Goal: Task Accomplishment & Management: Manage account settings

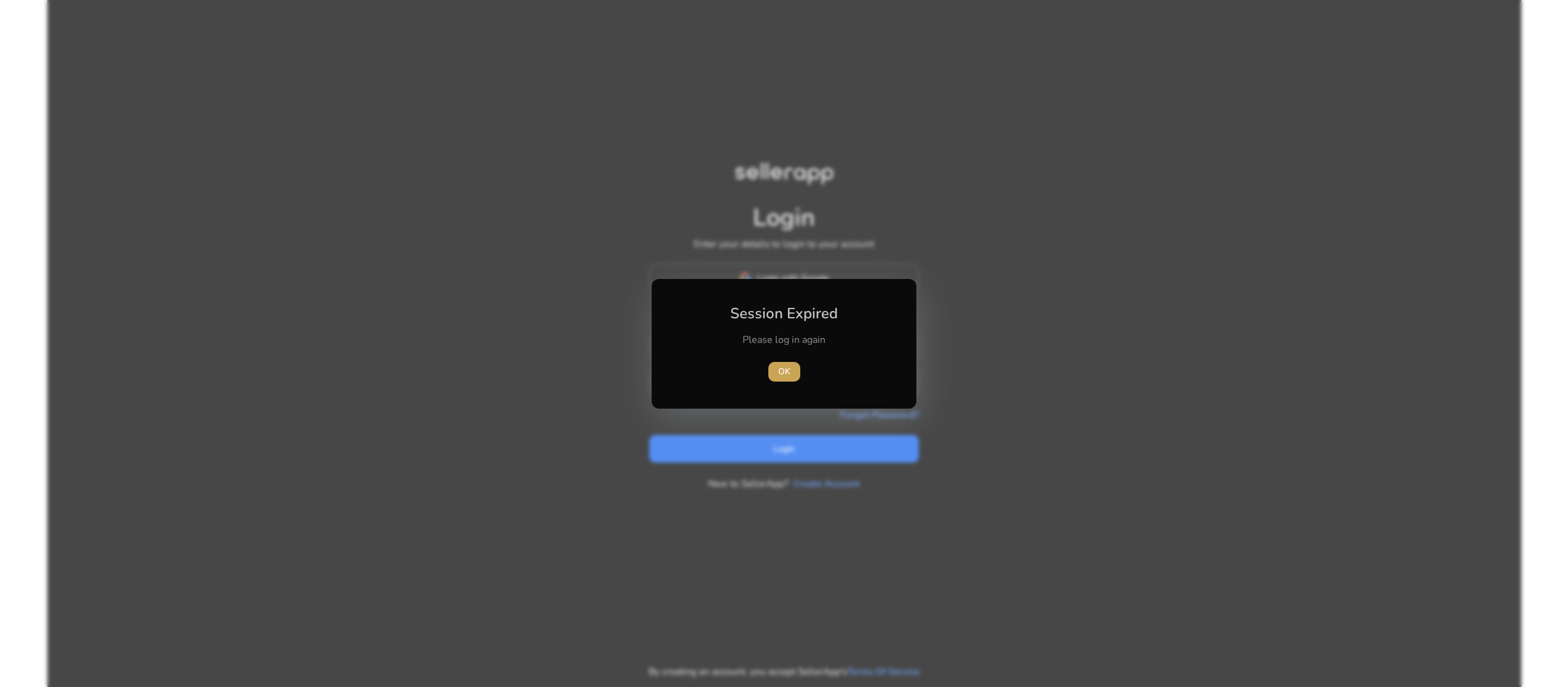
click at [778, 363] on span "button" at bounding box center [784, 371] width 32 height 29
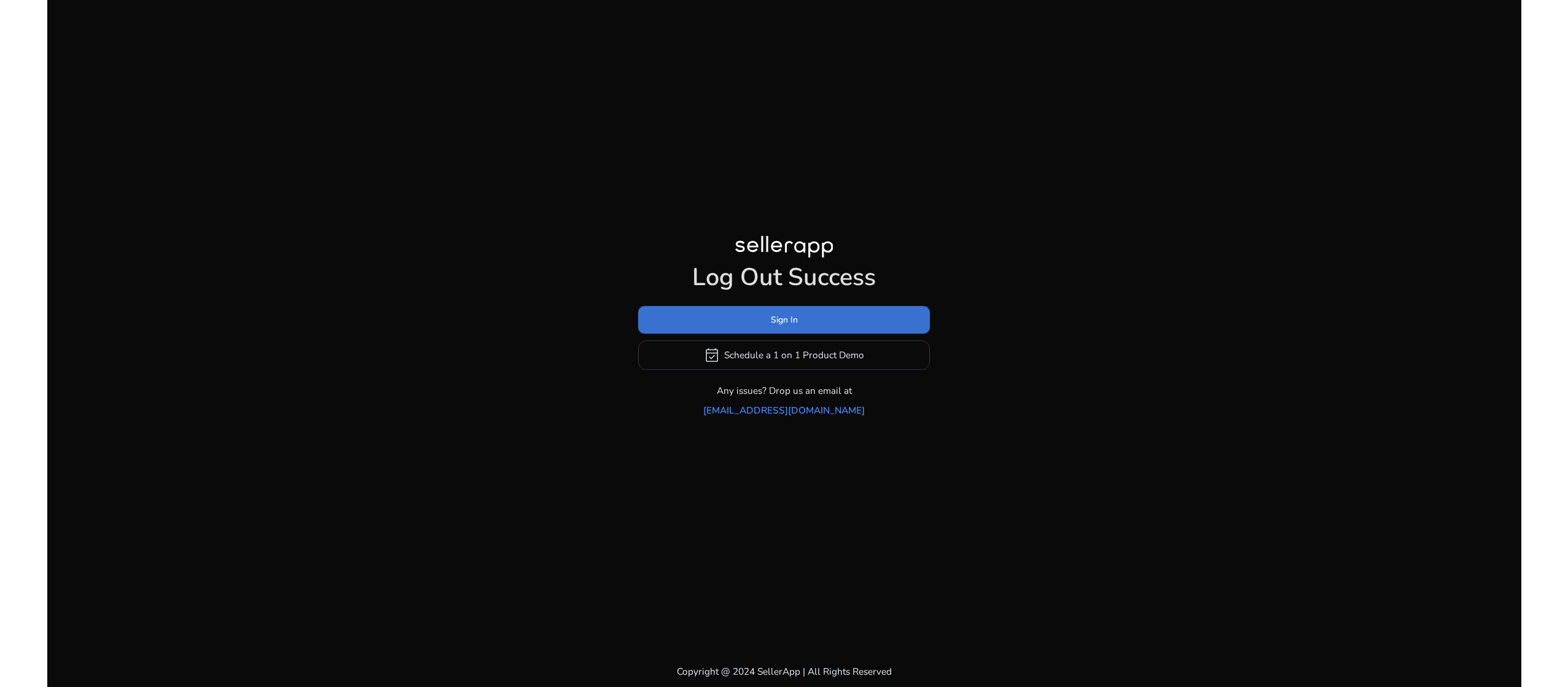
click at [755, 324] on span at bounding box center [783, 319] width 291 height 29
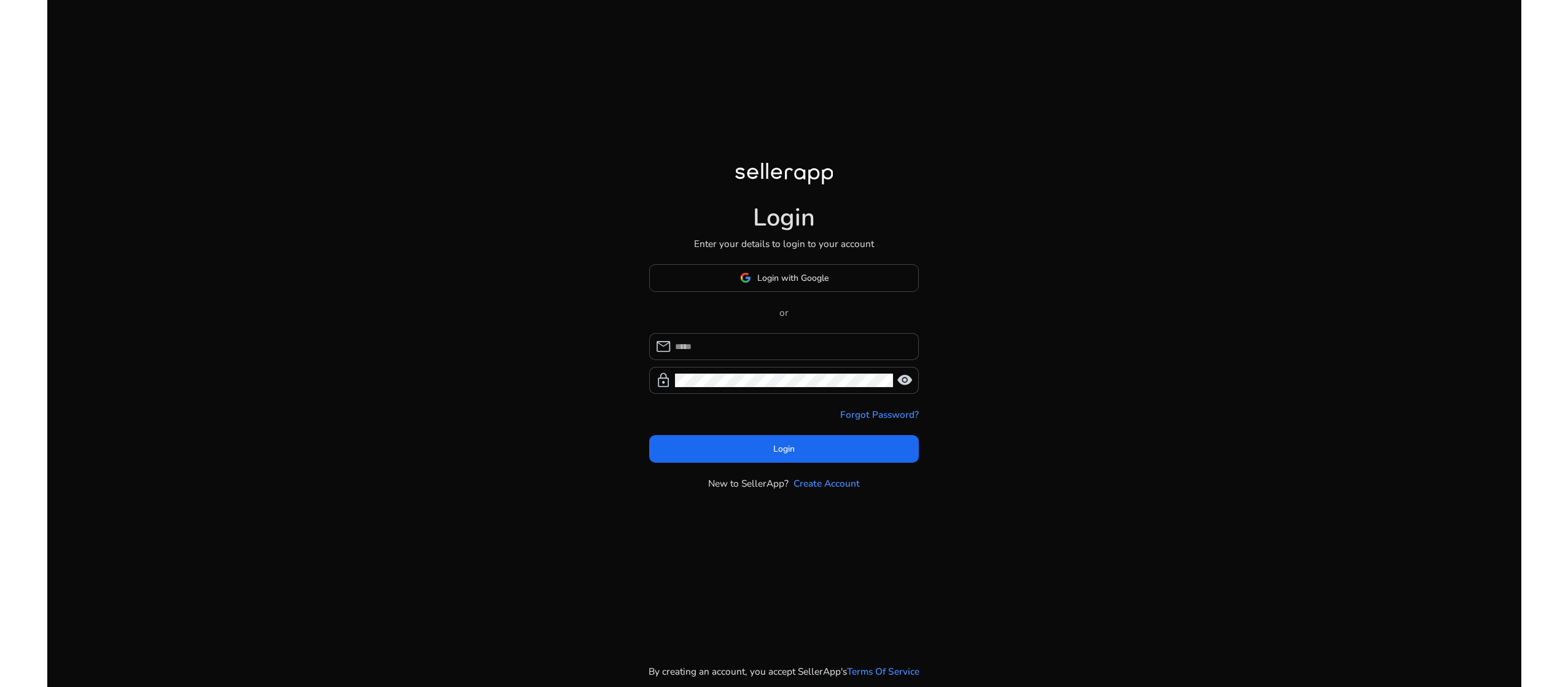
type input "**********"
click at [714, 445] on span at bounding box center [784, 449] width 270 height 29
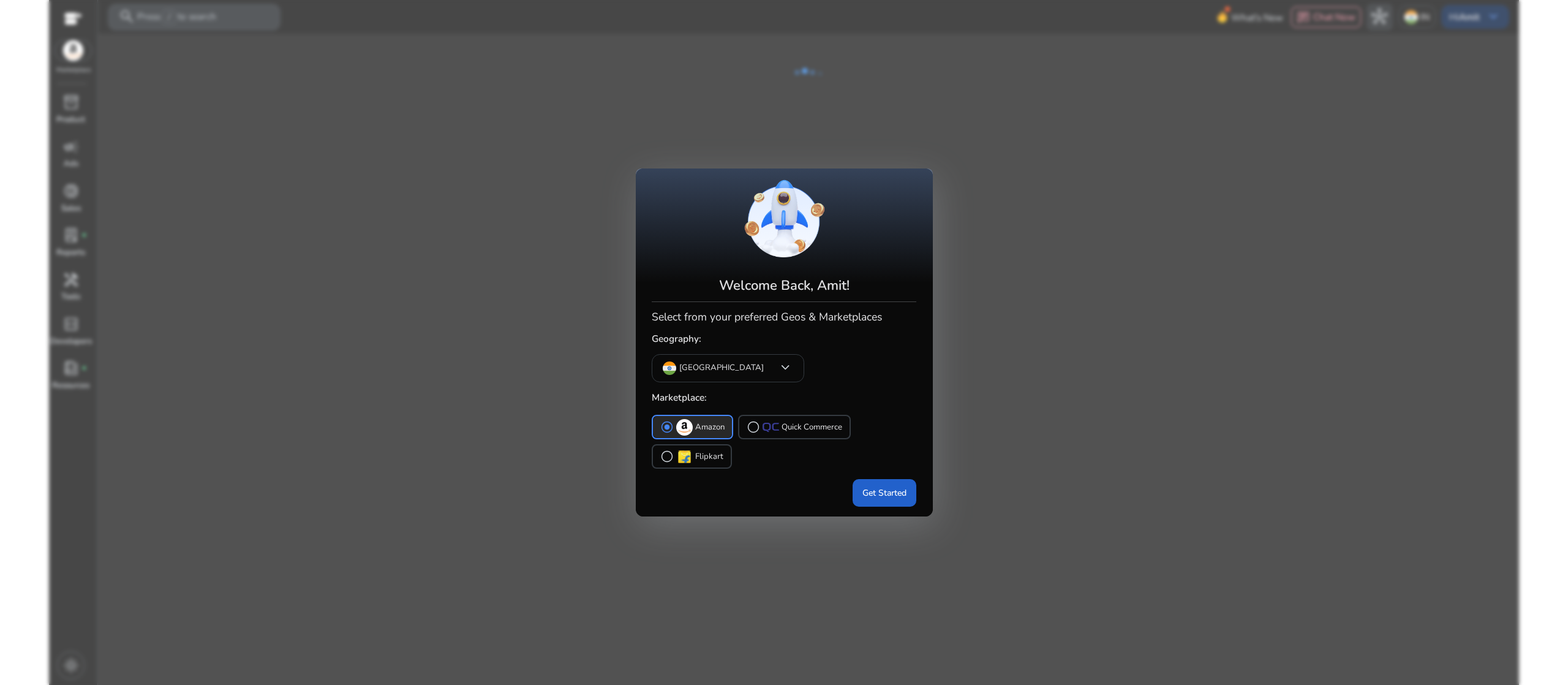
click at [883, 496] on span "Get Started" at bounding box center [884, 492] width 44 height 13
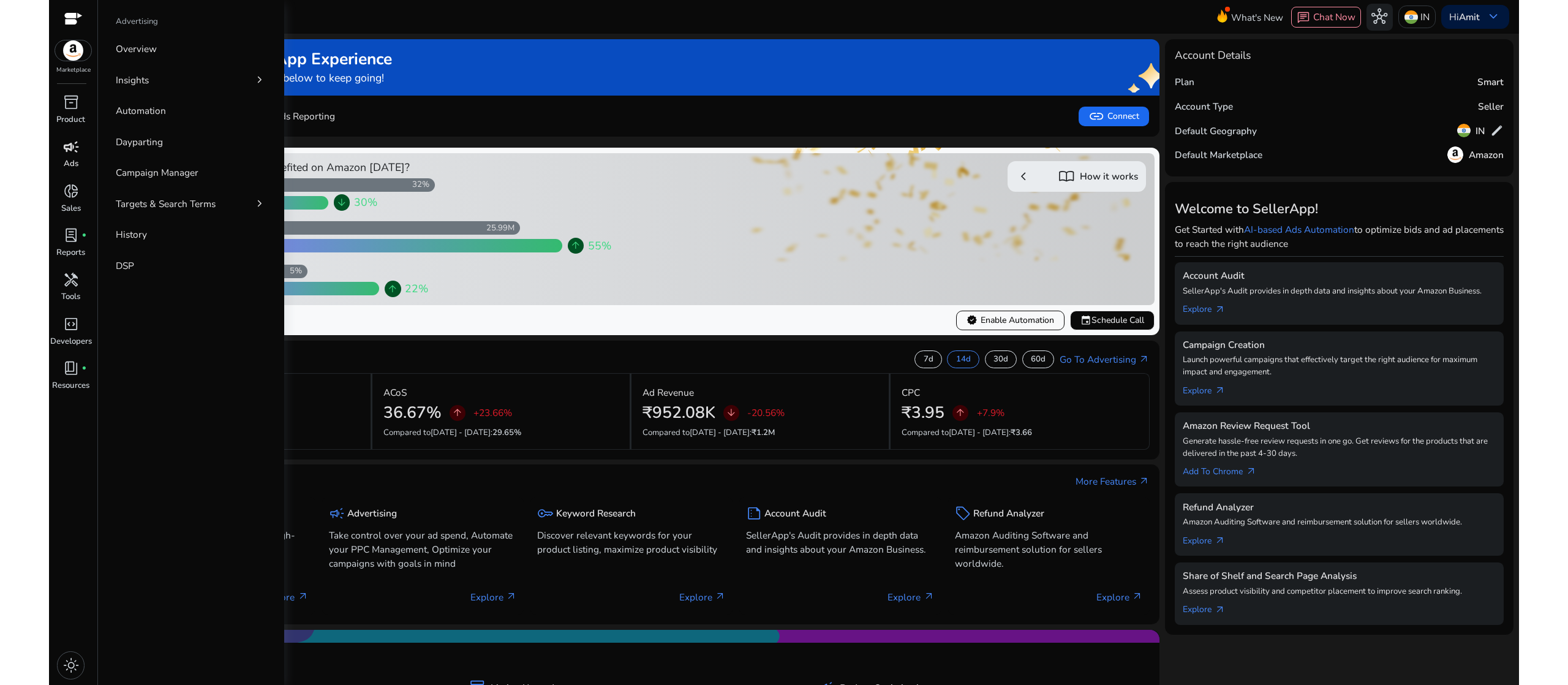
click at [71, 155] on span "campaign" at bounding box center [71, 147] width 16 height 16
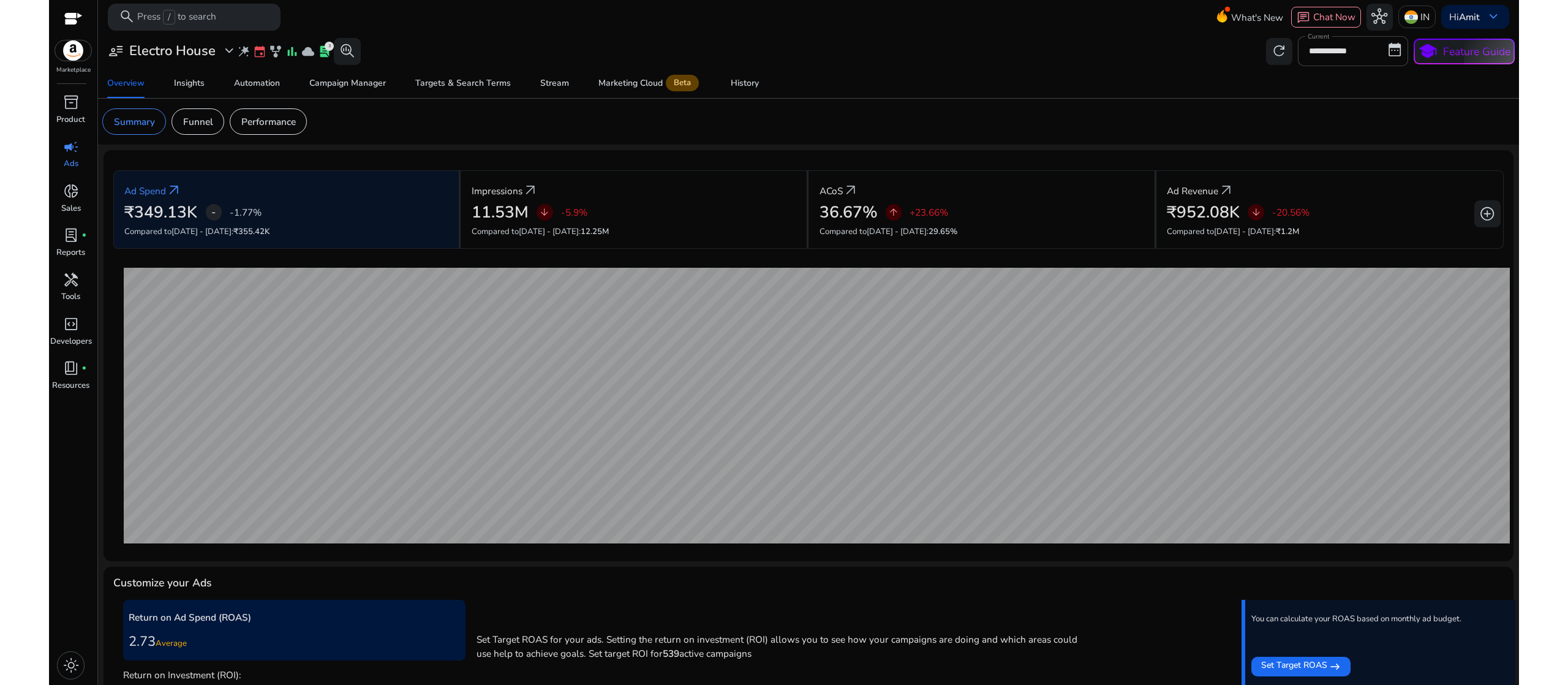
click at [74, 150] on span "campaign" at bounding box center [71, 147] width 16 height 16
drag, startPoint x: 74, startPoint y: 149, endPoint x: 59, endPoint y: 150, distance: 15.0
click at [59, 150] on div "campaign" at bounding box center [71, 147] width 37 height 21
click at [253, 88] on div "Automation" at bounding box center [257, 83] width 46 height 9
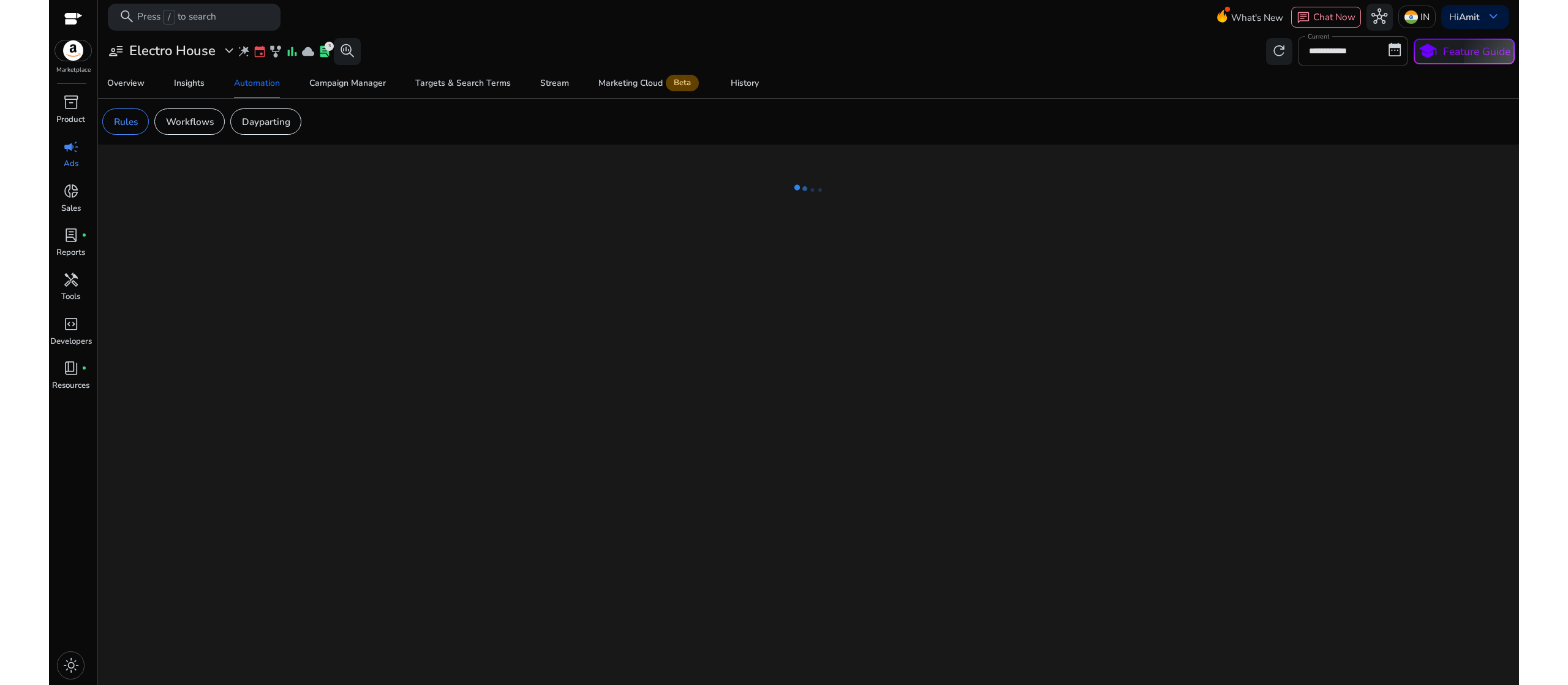
click at [271, 135] on mat-card "Rules Workflows Dayparting" at bounding box center [808, 122] width 1432 height 46
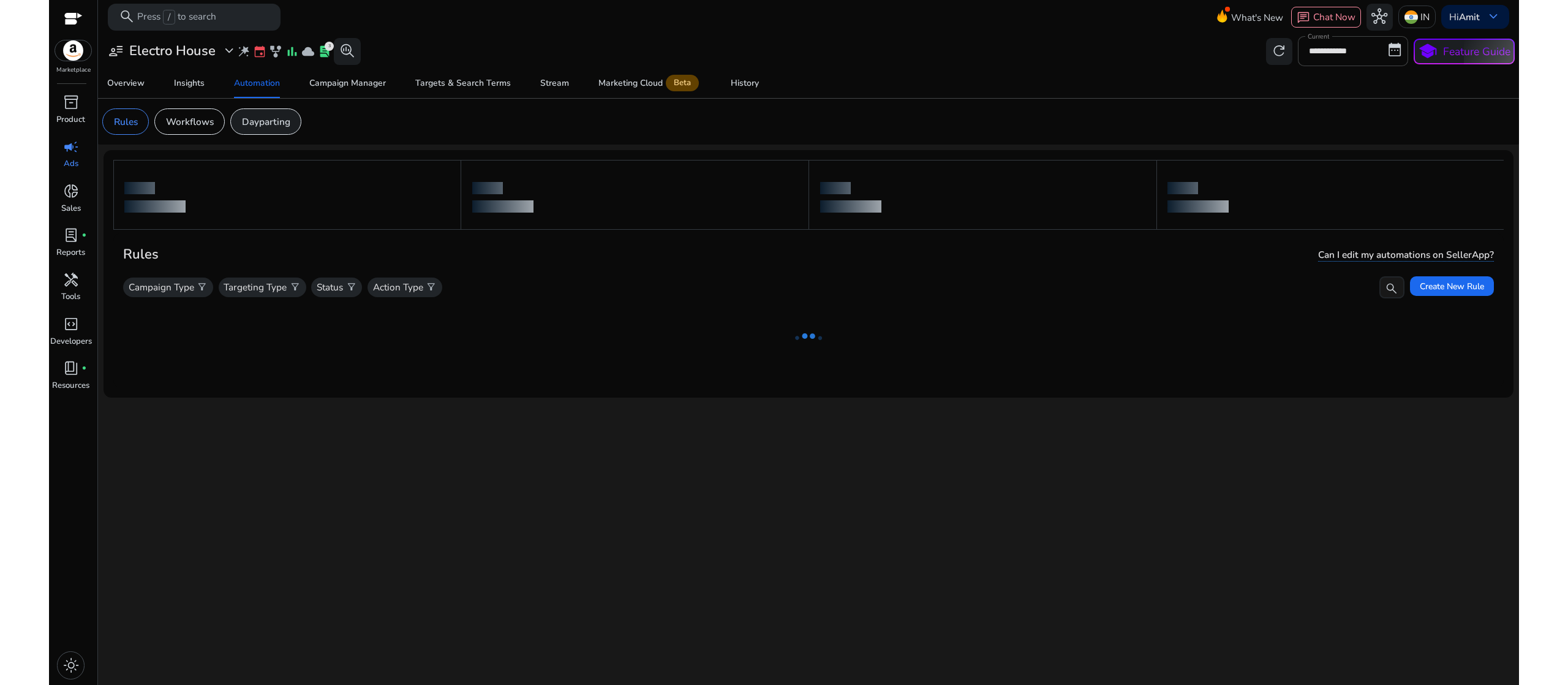
click at [267, 127] on p "Dayparting" at bounding box center [266, 122] width 49 height 14
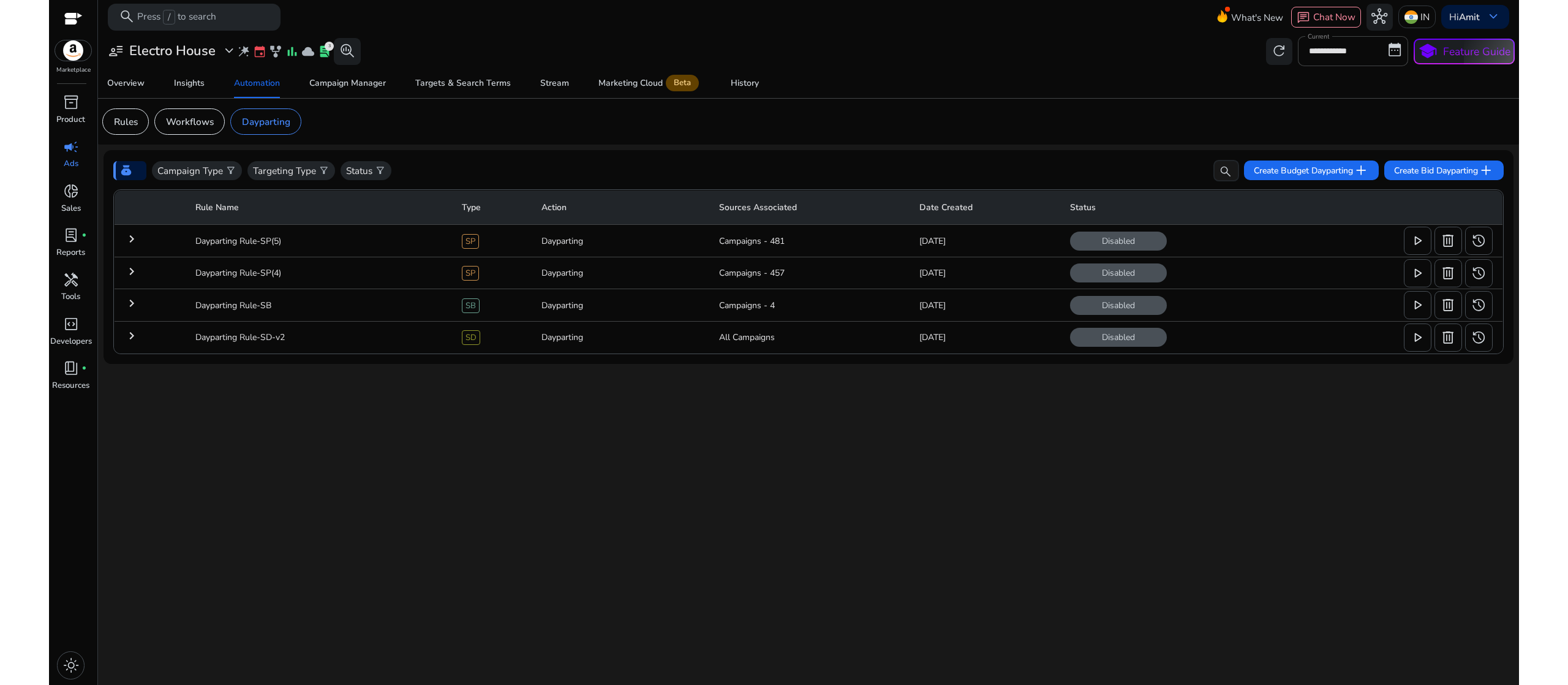
click at [123, 240] on td "keyboard_arrow_right" at bounding box center [149, 240] width 71 height 32
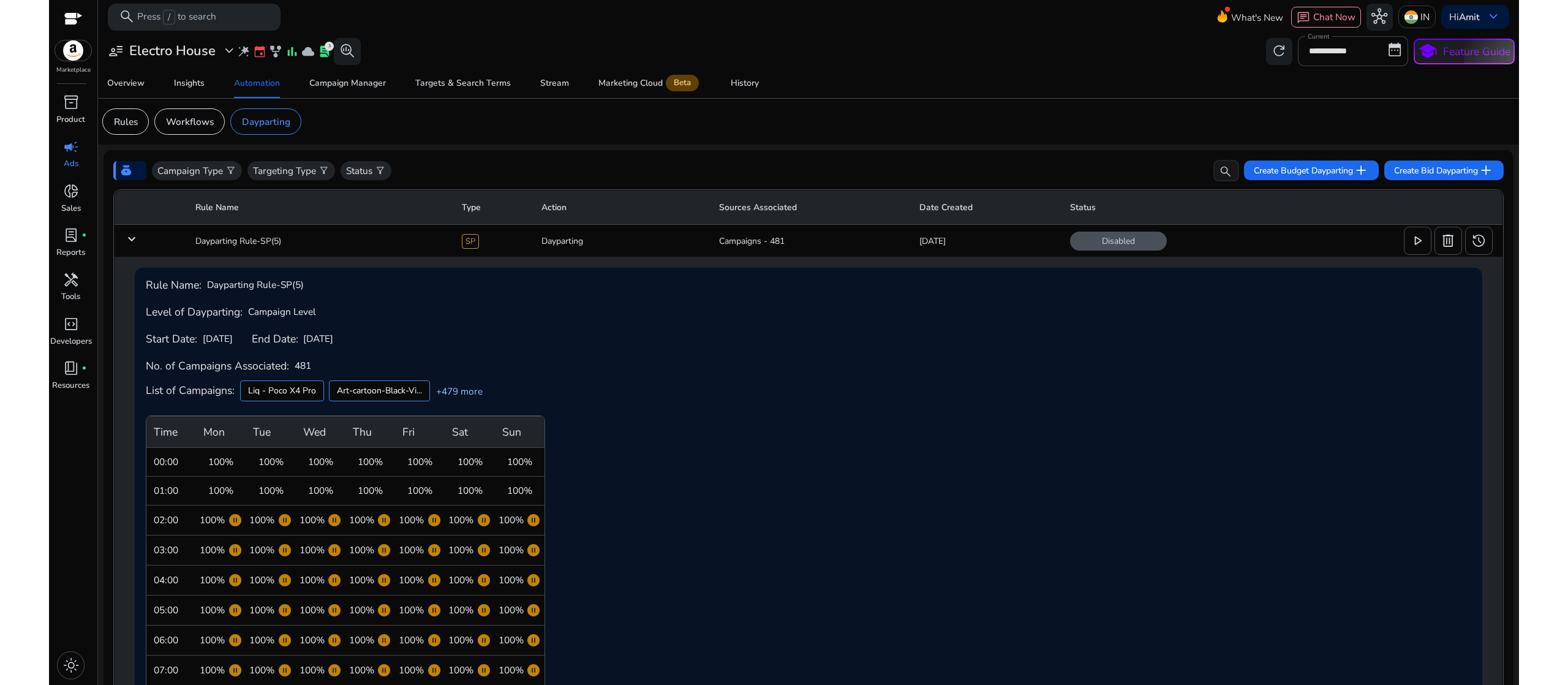
click at [458, 393] on link "+479 more" at bounding box center [457, 391] width 53 height 13
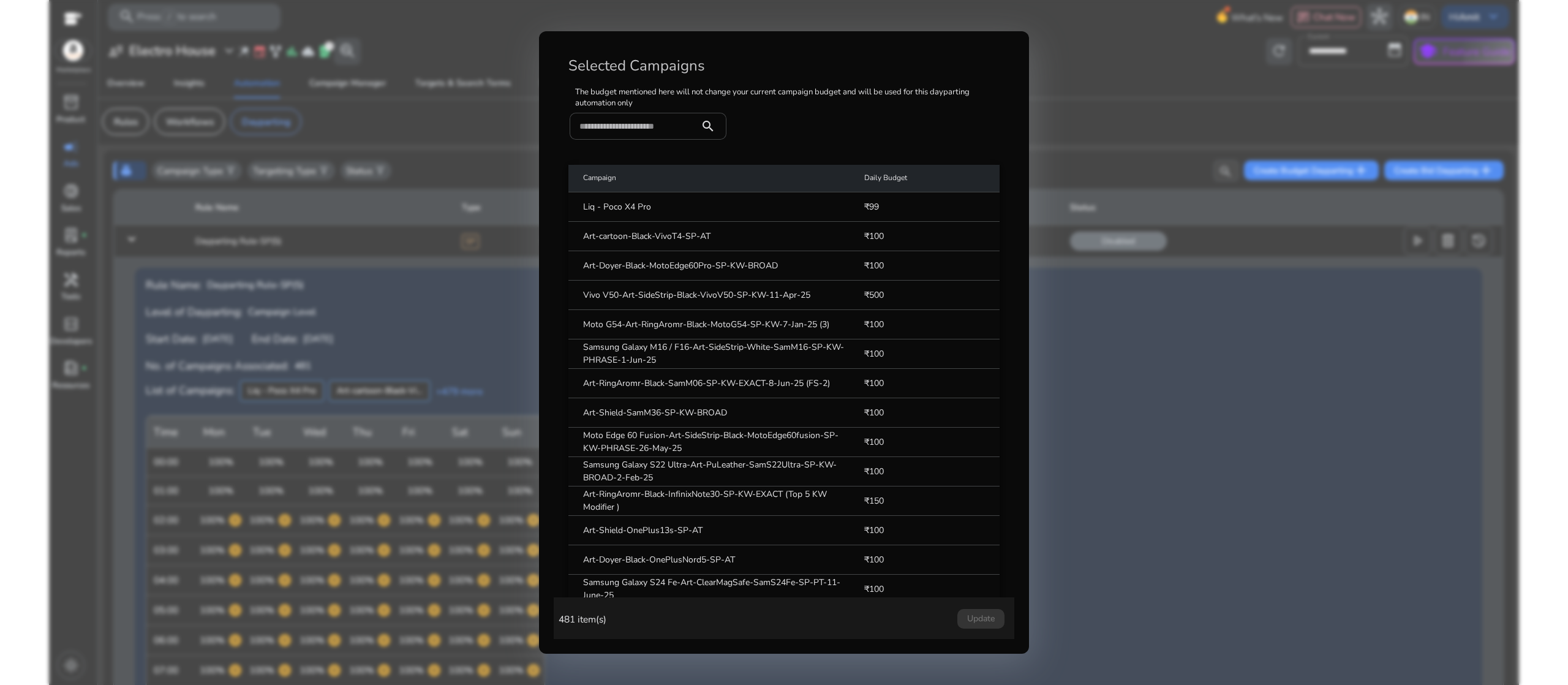
click at [1196, 278] on div at bounding box center [784, 342] width 1568 height 685
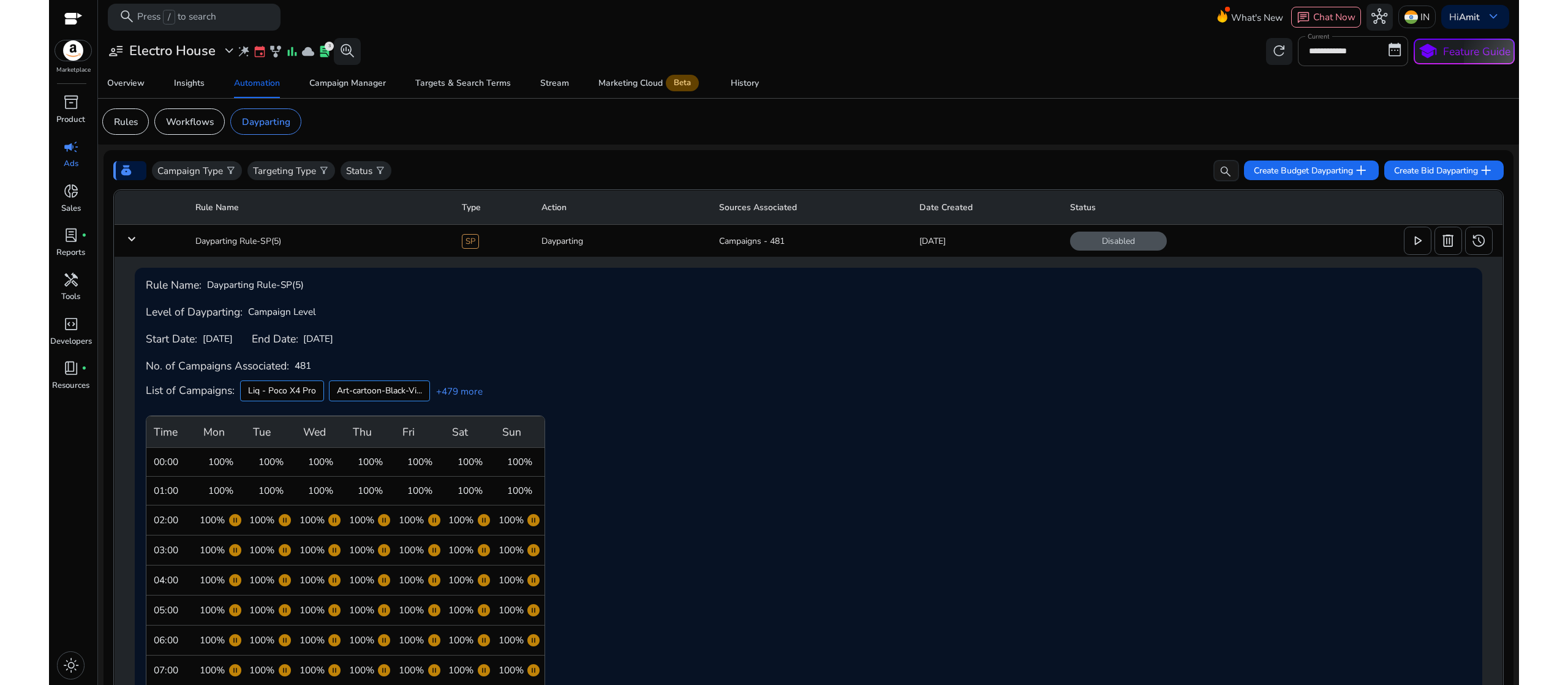
click at [129, 247] on mat-icon "keyboard_arrow_down" at bounding box center [132, 239] width 15 height 15
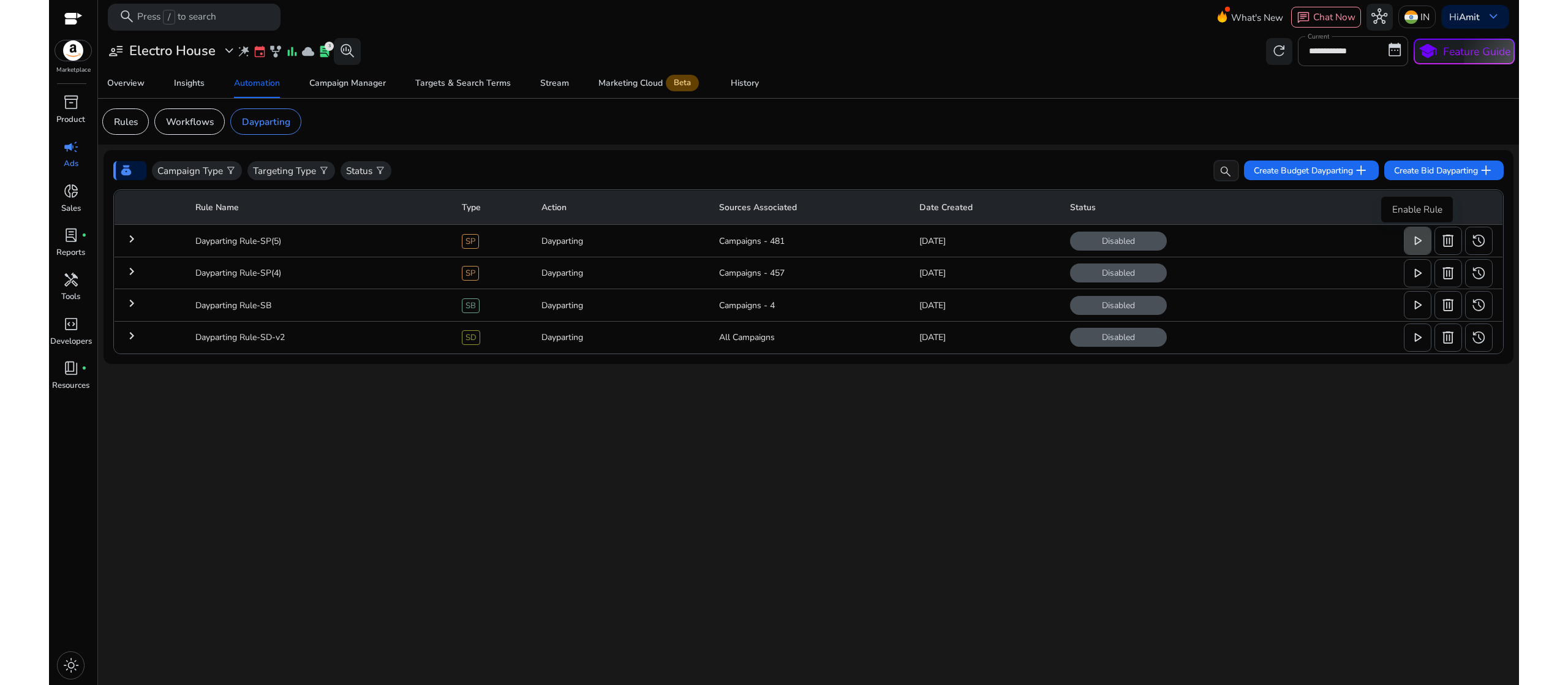
click at [1407, 235] on span at bounding box center [1418, 240] width 27 height 29
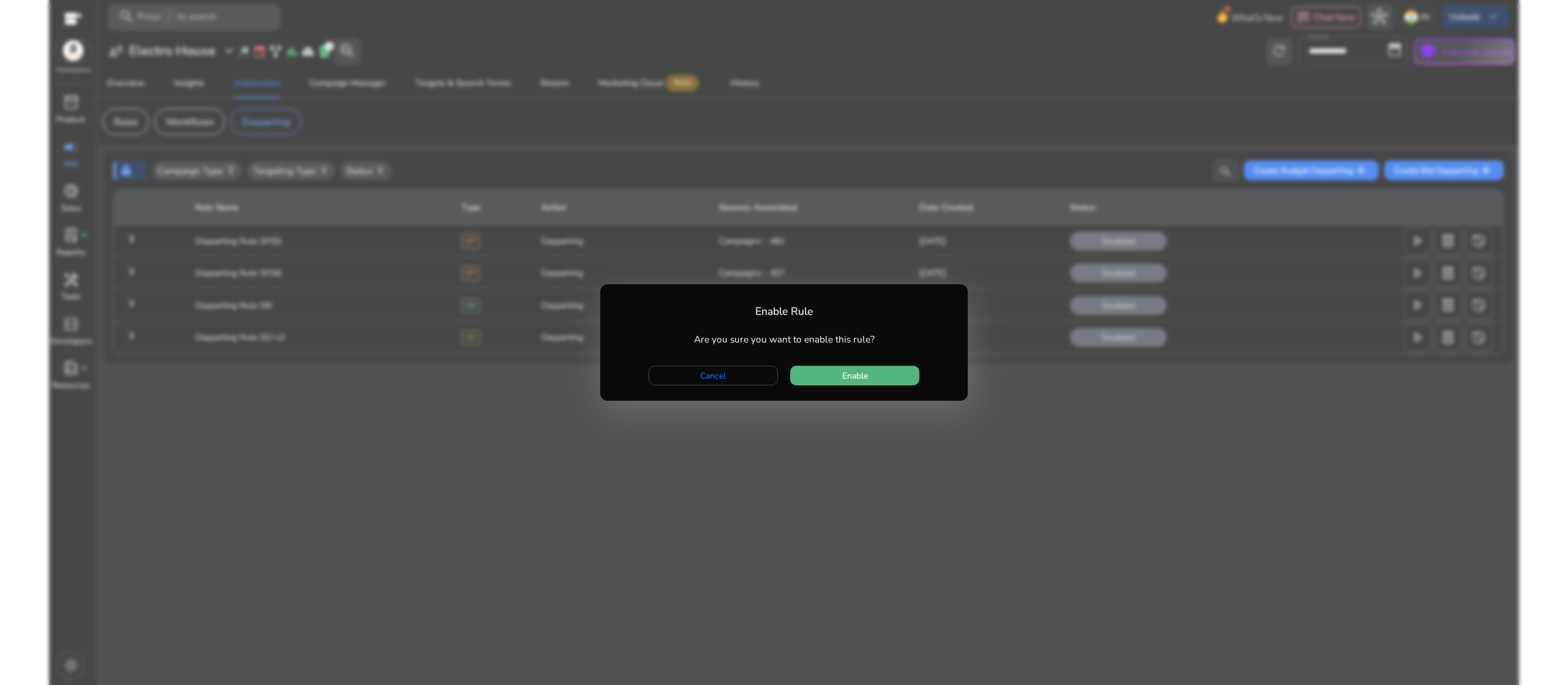
click at [898, 371] on span "button" at bounding box center [854, 375] width 129 height 29
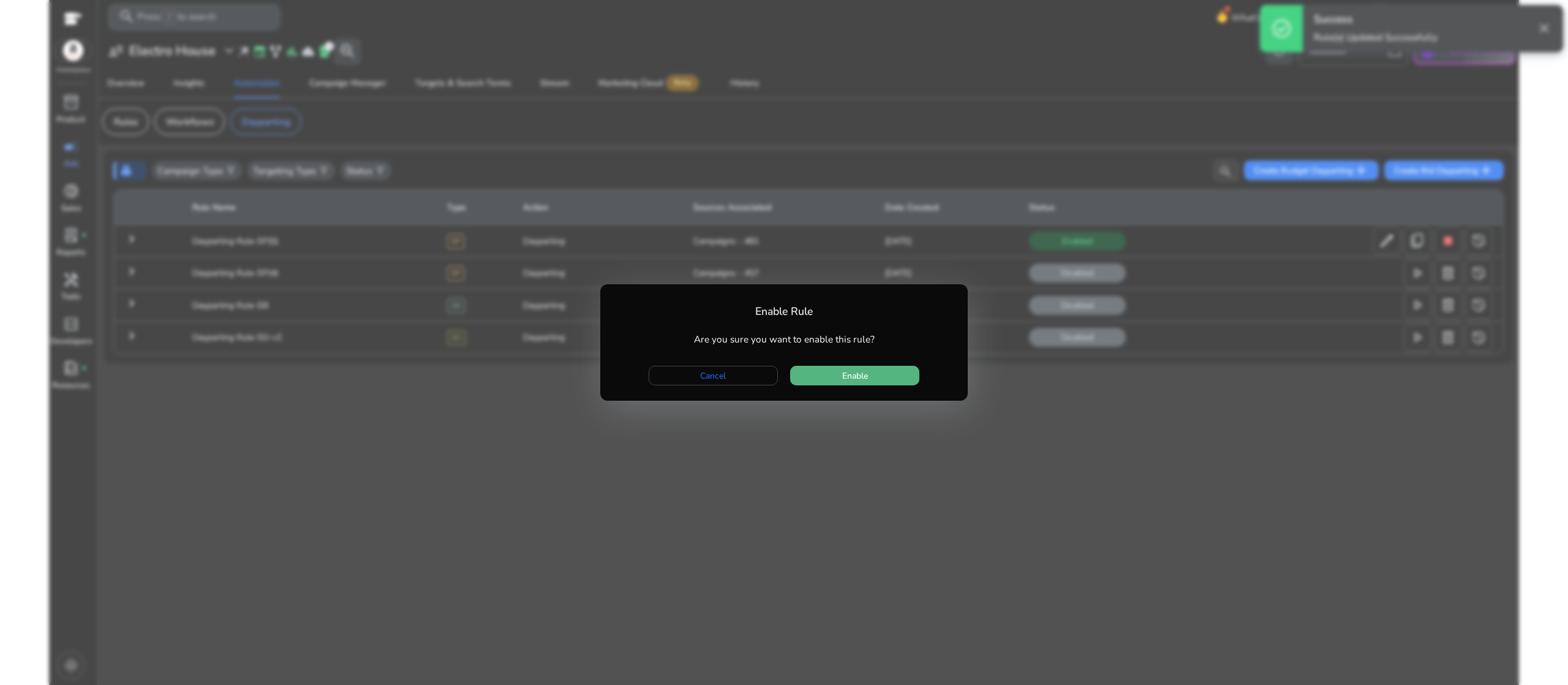
click at [884, 364] on span "button" at bounding box center [854, 375] width 129 height 29
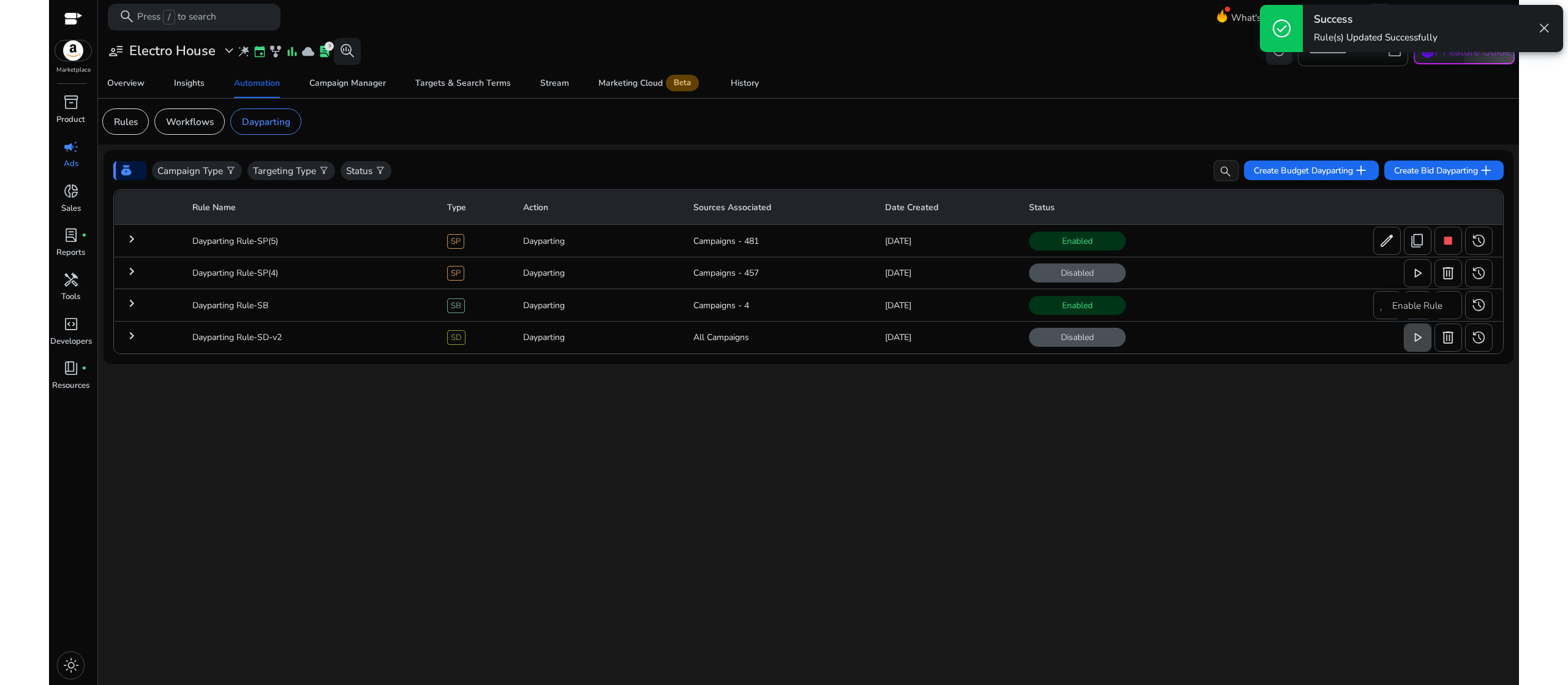
click at [1415, 344] on span "play_arrow" at bounding box center [1417, 338] width 16 height 16
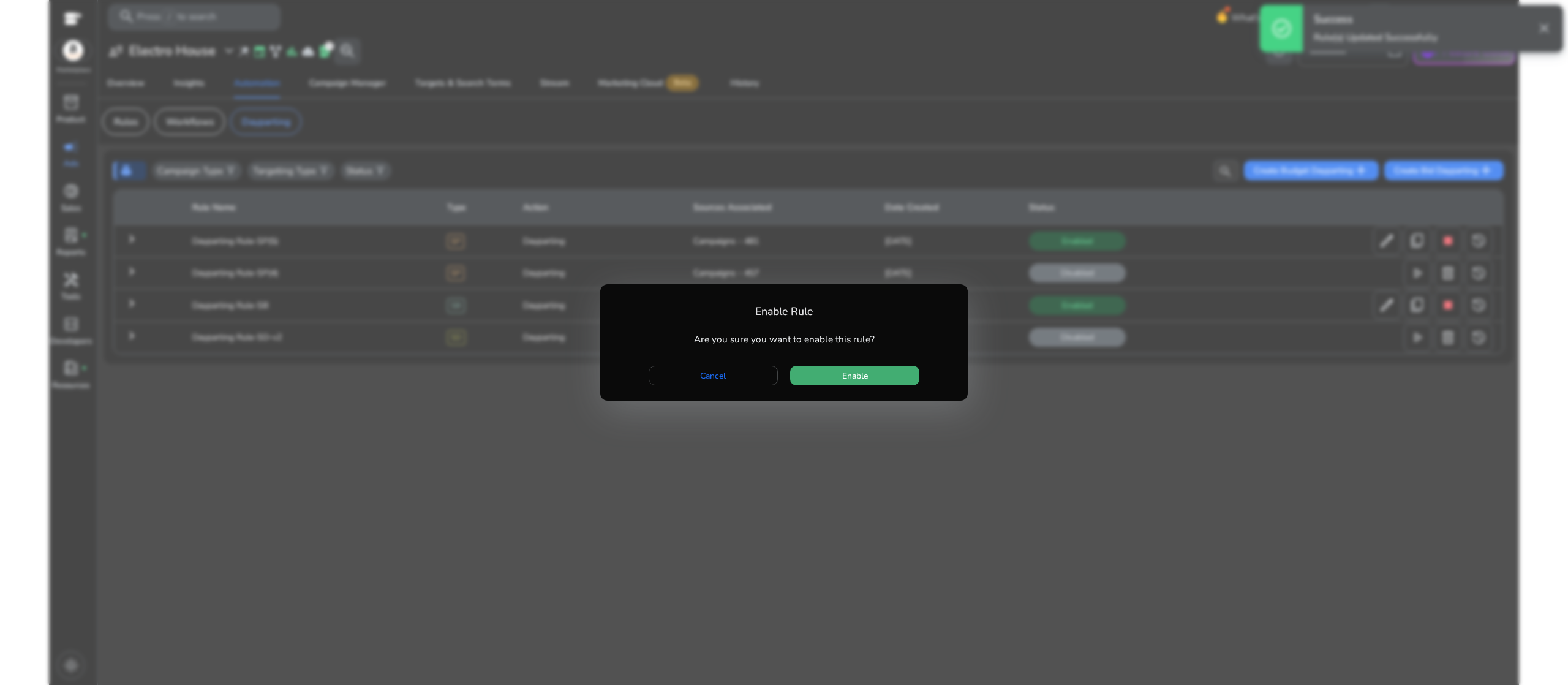
click at [912, 380] on span "button" at bounding box center [854, 375] width 129 height 29
